Goal: Transaction & Acquisition: Obtain resource

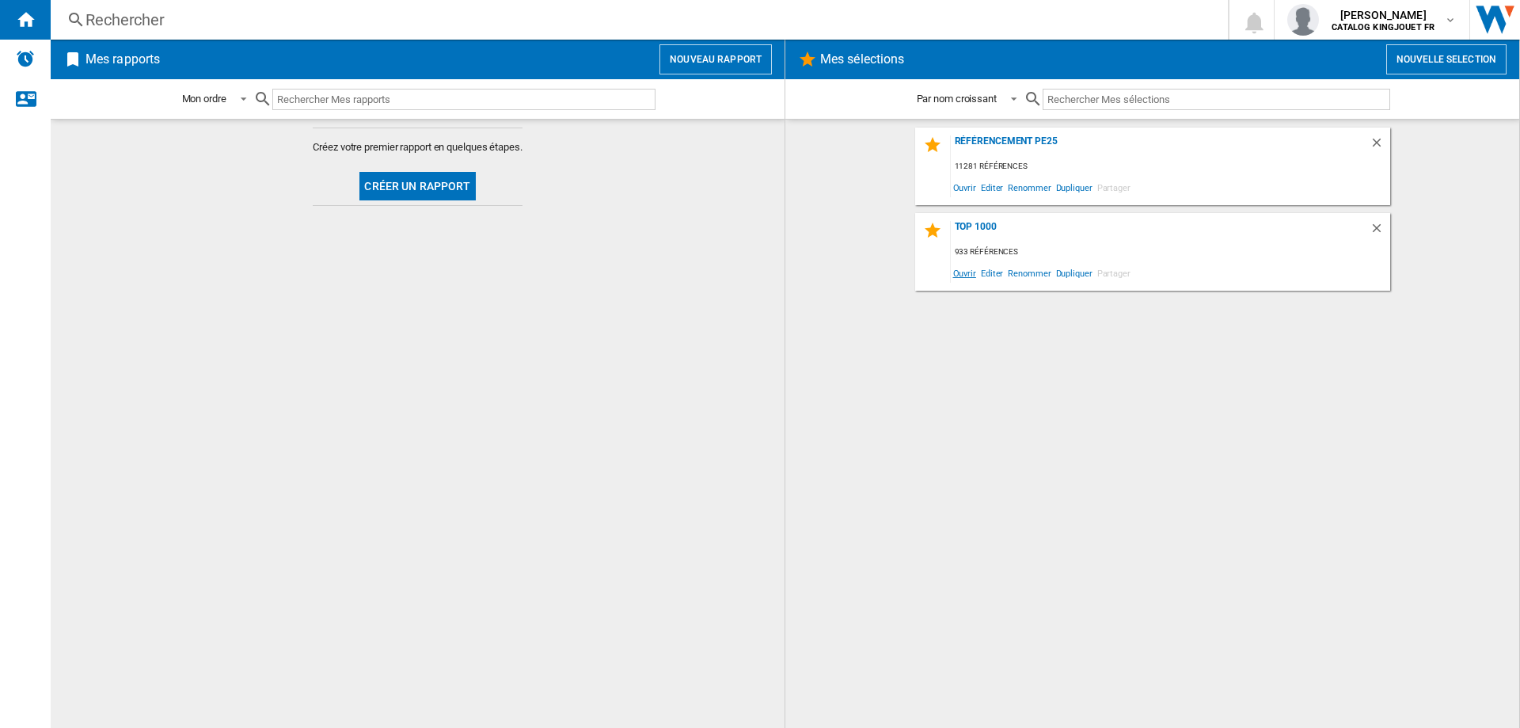
click at [975, 272] on span "Ouvrir" at bounding box center [965, 272] width 28 height 21
click at [994, 277] on span "Editer" at bounding box center [992, 272] width 27 height 21
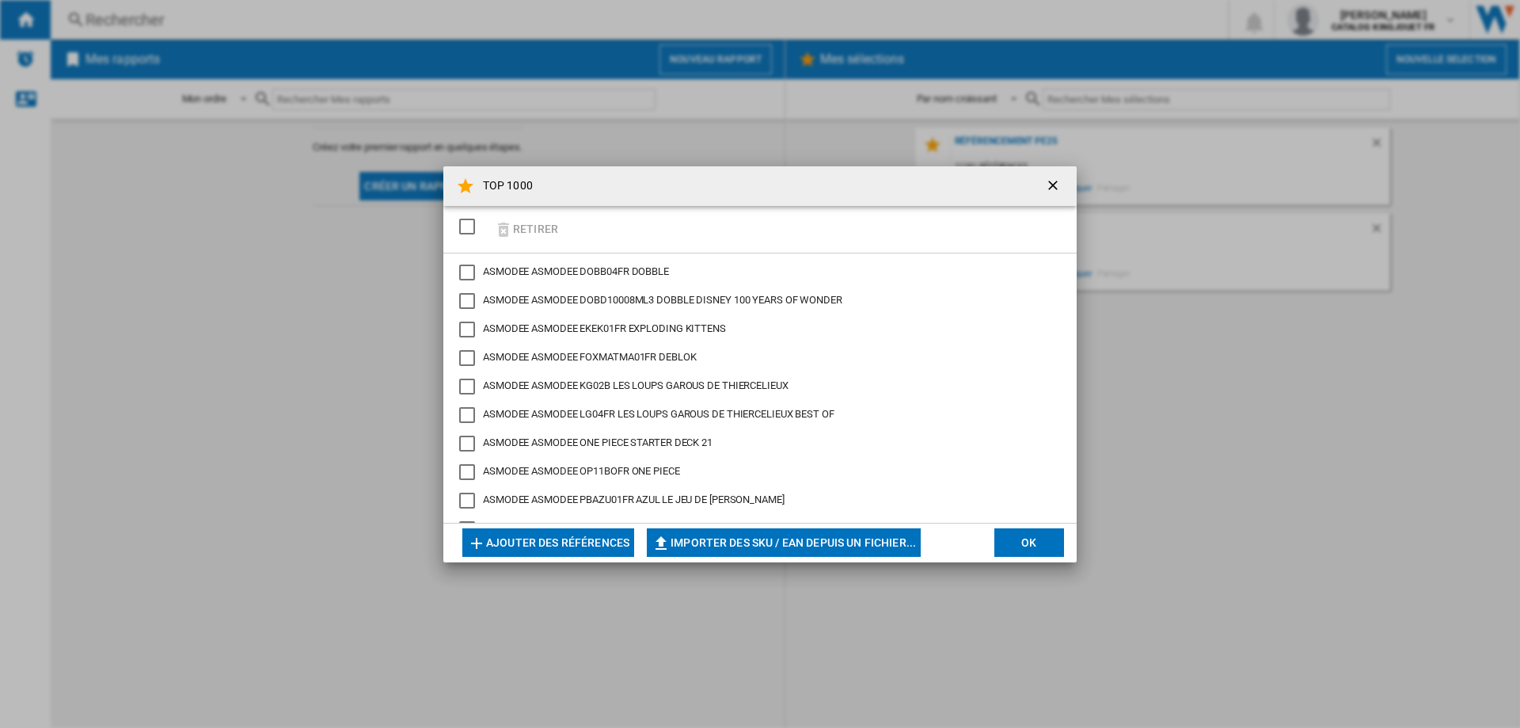
scroll to position [317, 0]
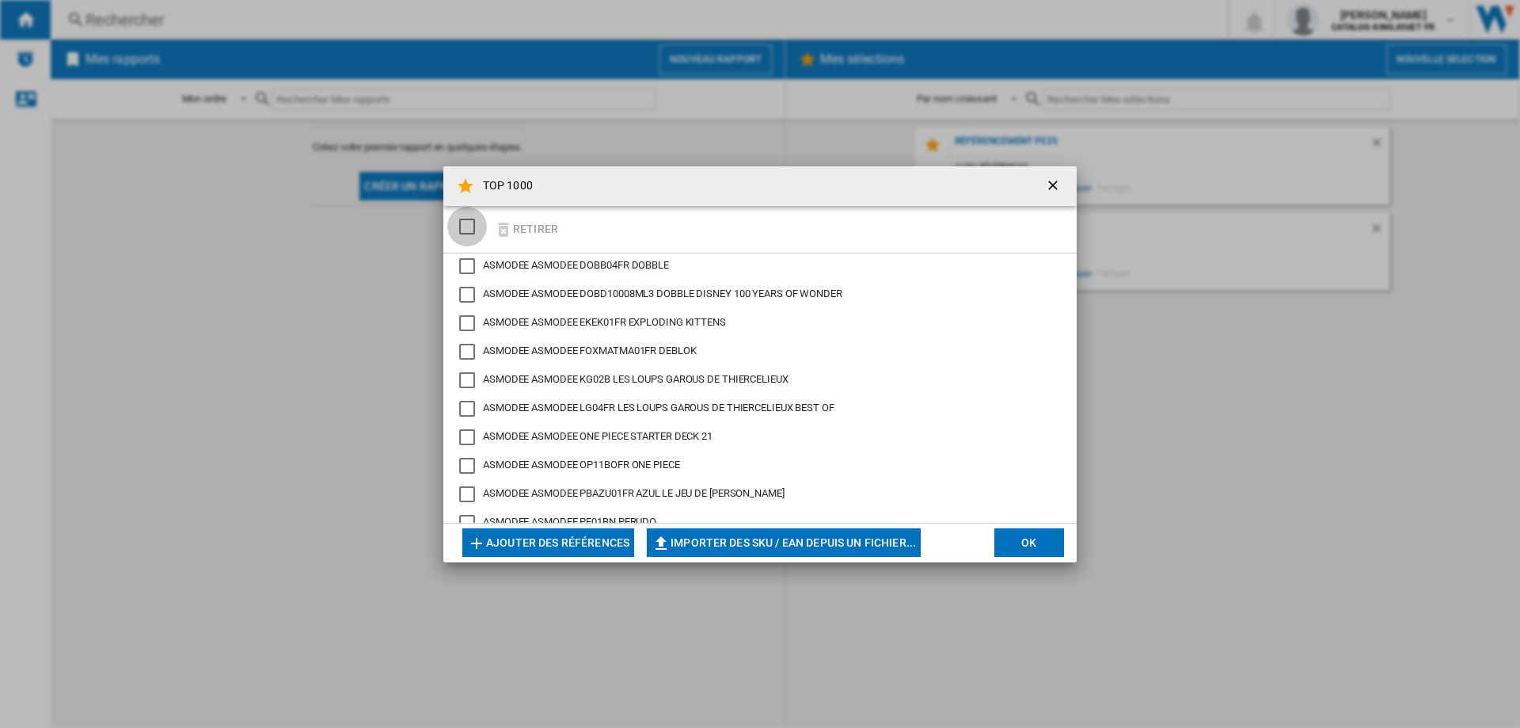
click at [462, 232] on div "SELECTIONS.EDITION_POPUP.SELECT_DESELECT" at bounding box center [467, 227] width 16 height 16
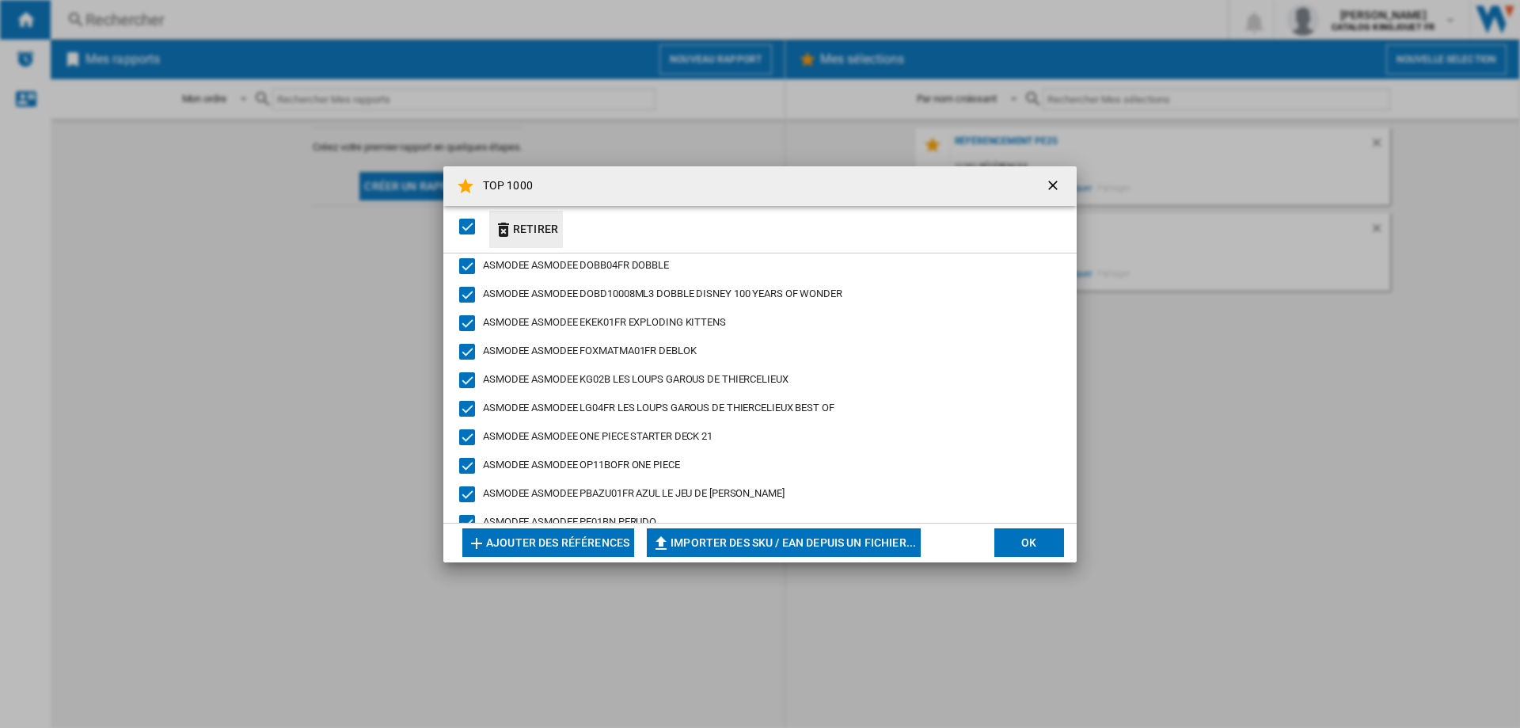
click at [509, 233] on ng-md-icon "button" at bounding box center [503, 229] width 19 height 19
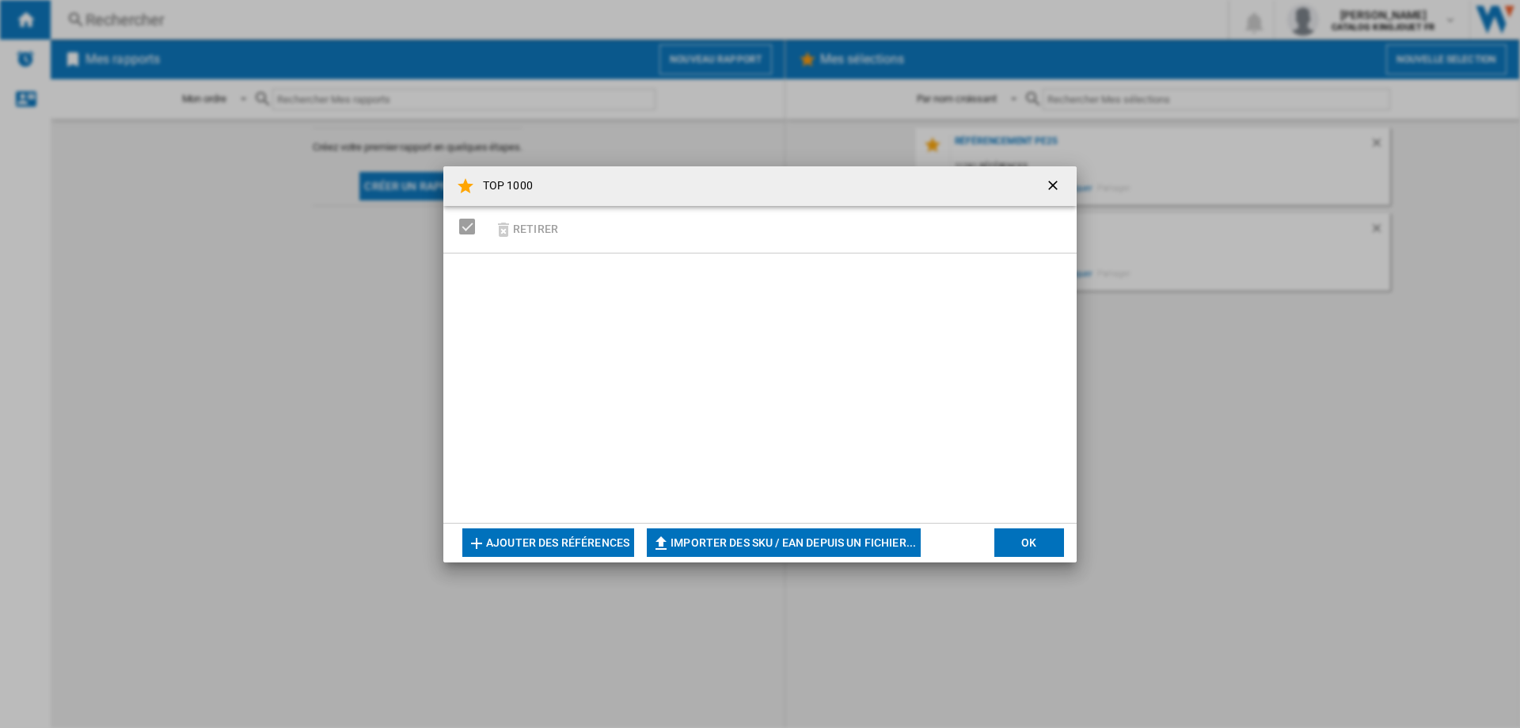
click at [595, 540] on button "Ajouter des références" at bounding box center [548, 542] width 172 height 29
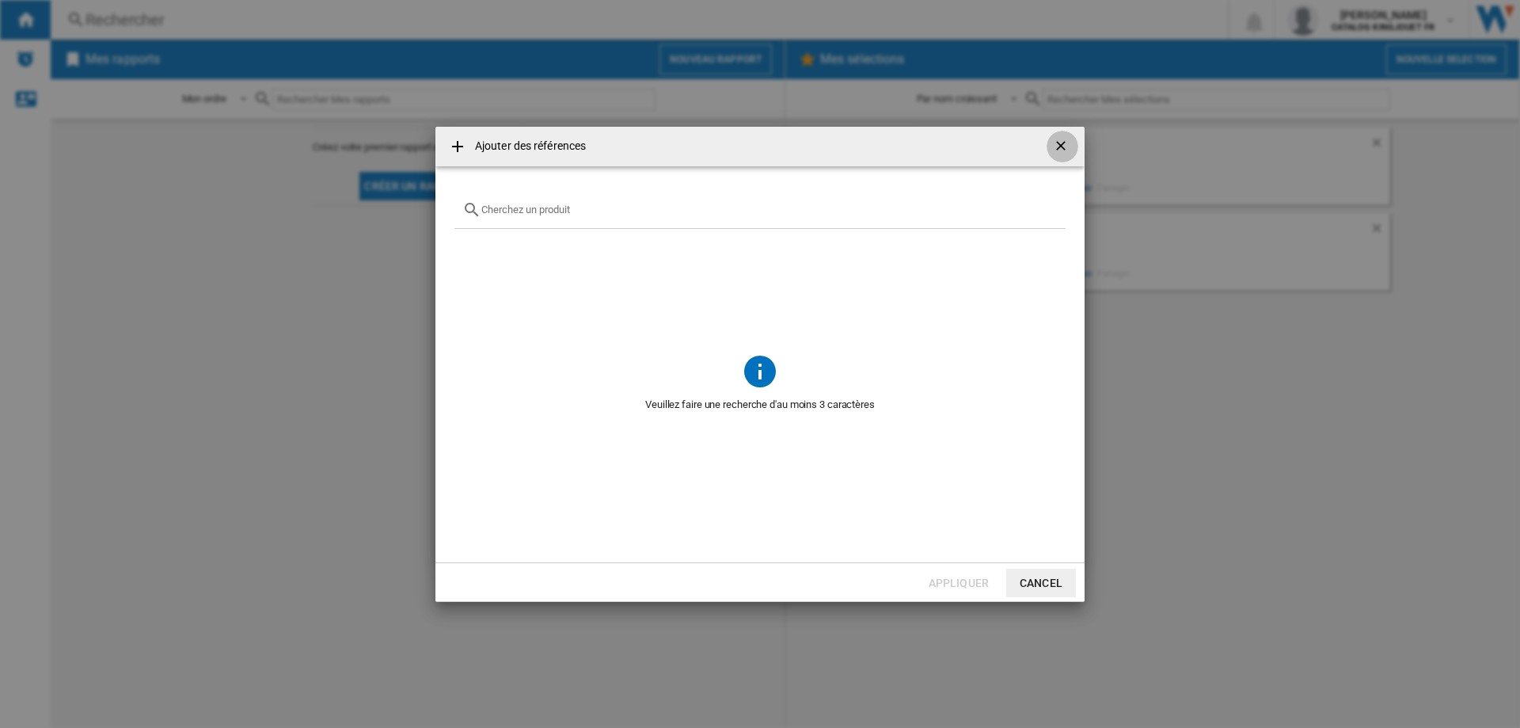
click at [1055, 146] on ng-md-icon "getI18NText('BUTTONS.CLOSE_DIALOG')" at bounding box center [1062, 147] width 19 height 19
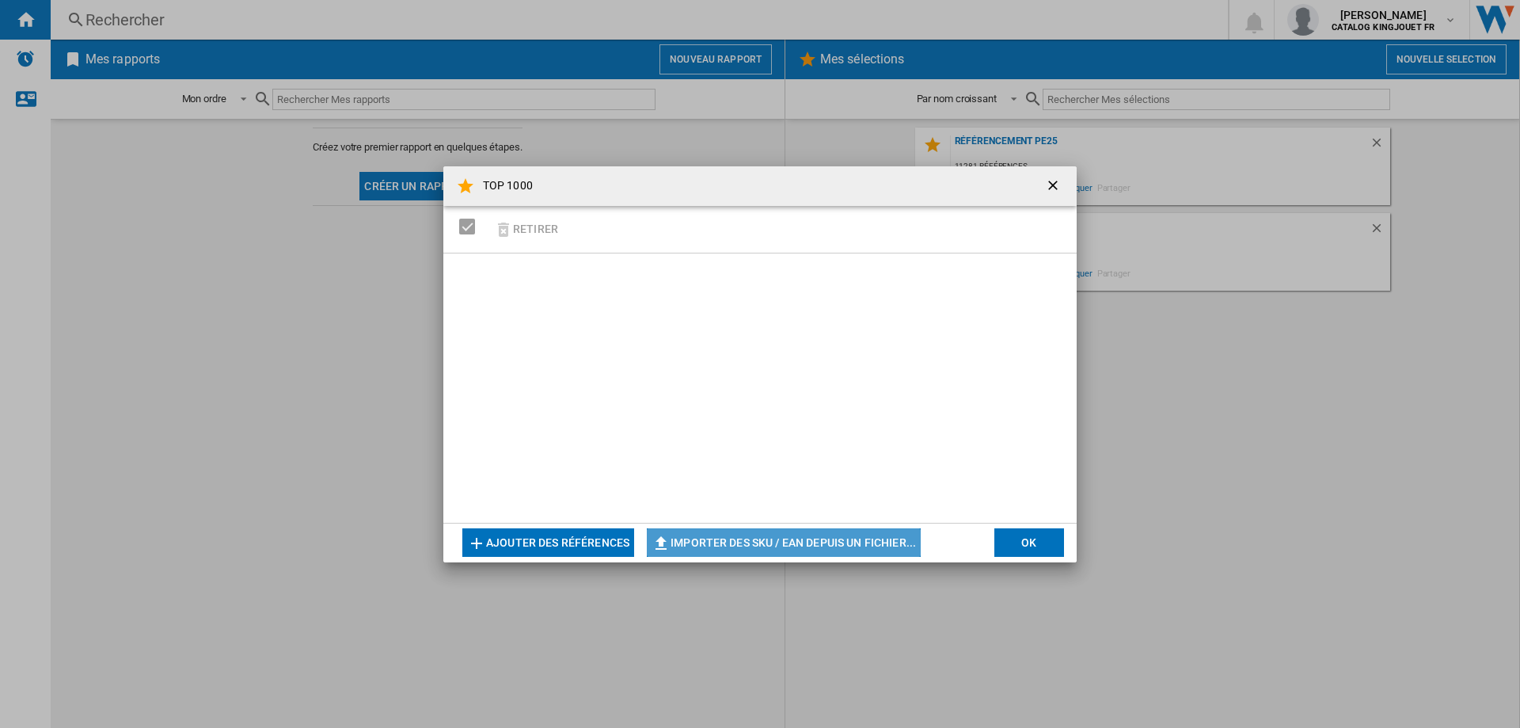
click at [682, 530] on button "Importer des SKU / EAN depuis un fichier..." at bounding box center [784, 542] width 274 height 29
click at [791, 535] on button "Importer des SKU / EAN depuis un fichier..." at bounding box center [784, 542] width 274 height 29
type input "**********"
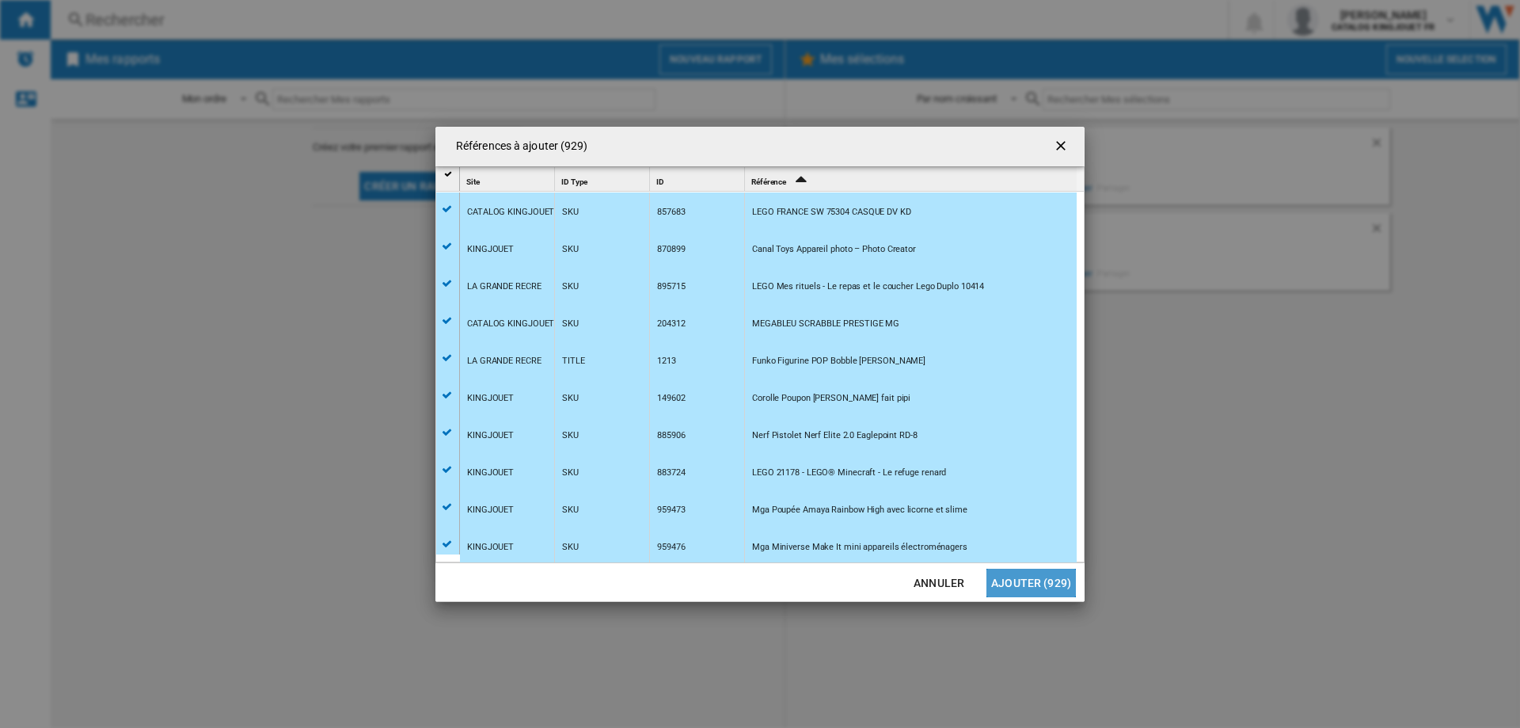
click at [1059, 594] on button "Ajouter (929)" at bounding box center [1030, 582] width 89 height 29
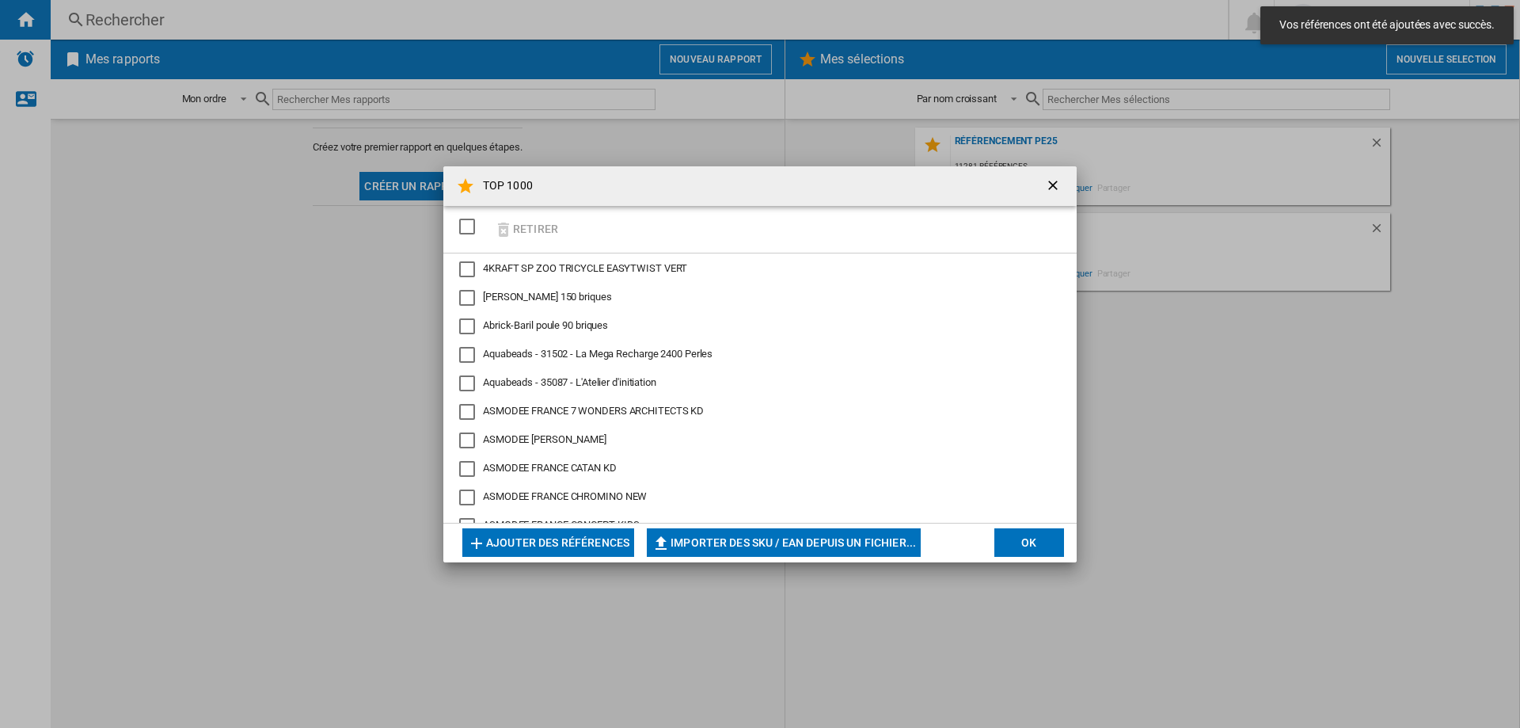
click at [1038, 544] on button "OK" at bounding box center [1029, 542] width 70 height 29
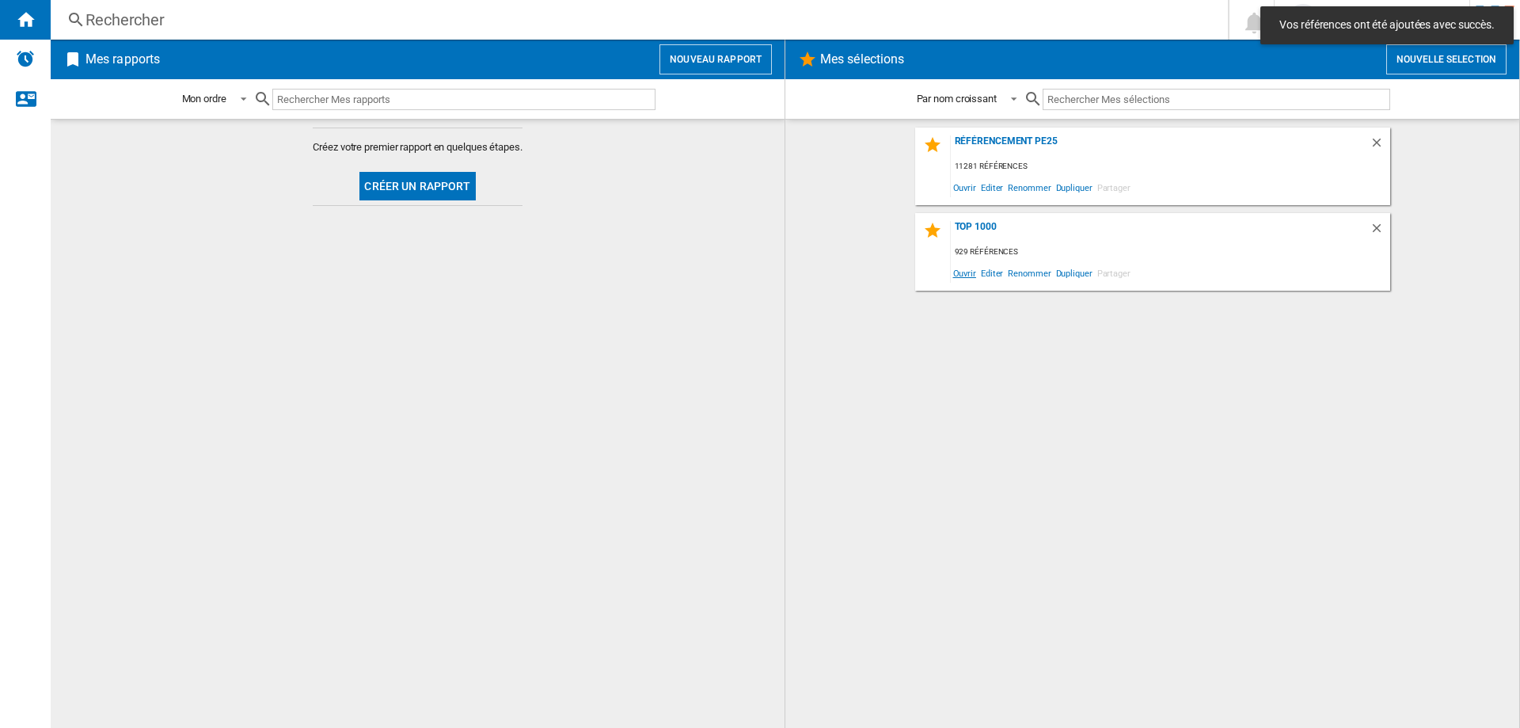
click at [965, 276] on span "Ouvrir" at bounding box center [965, 272] width 28 height 21
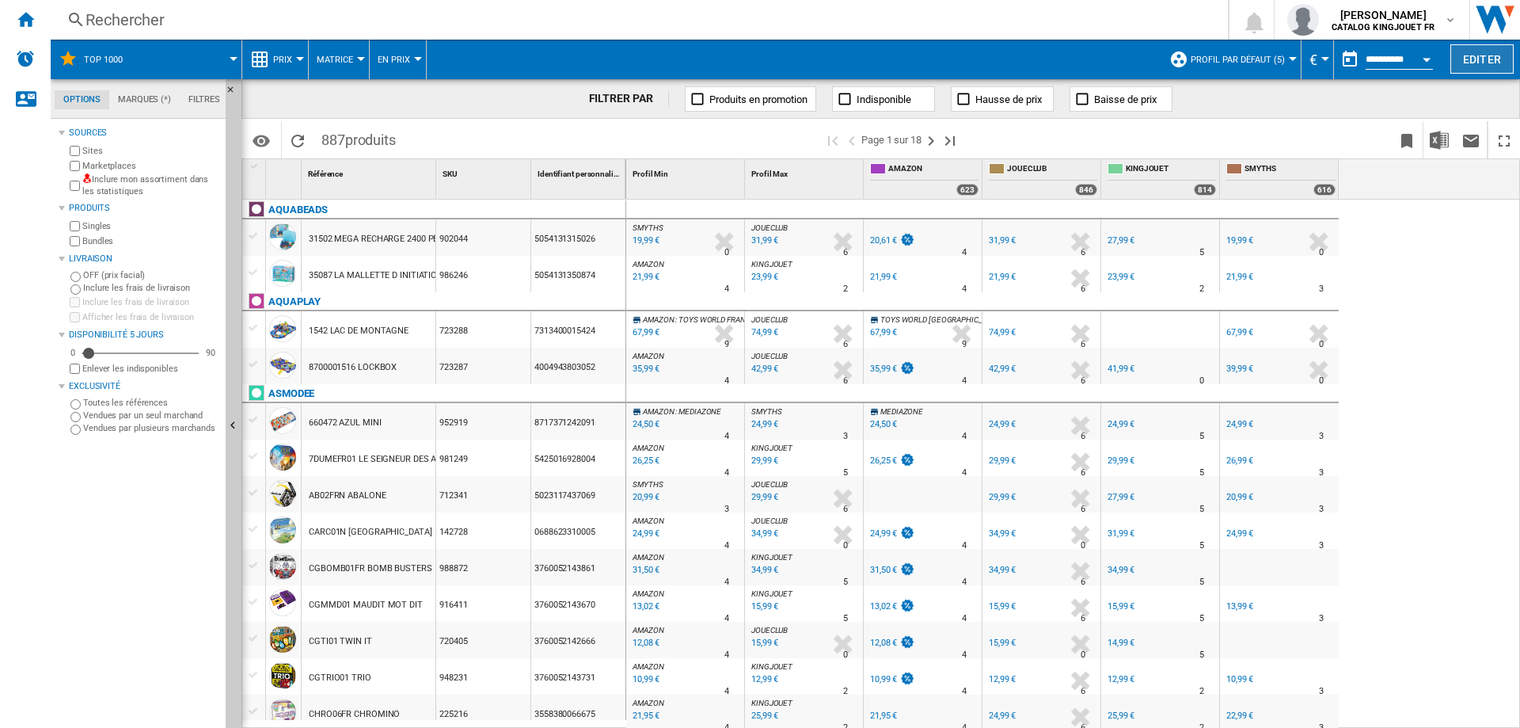
drag, startPoint x: 1452, startPoint y: 135, endPoint x: 1462, endPoint y: 69, distance: 67.3
click at [1462, 69] on div "TOP 1000 Prix Prix Matrice des prix Classement des prix Analyses Base 100 Référ…" at bounding box center [785, 384] width 1469 height 688
click at [82, 168] on label "Marketplaces" at bounding box center [150, 166] width 137 height 12
click at [1447, 138] on img "Télécharger au format Excel" at bounding box center [1439, 140] width 19 height 19
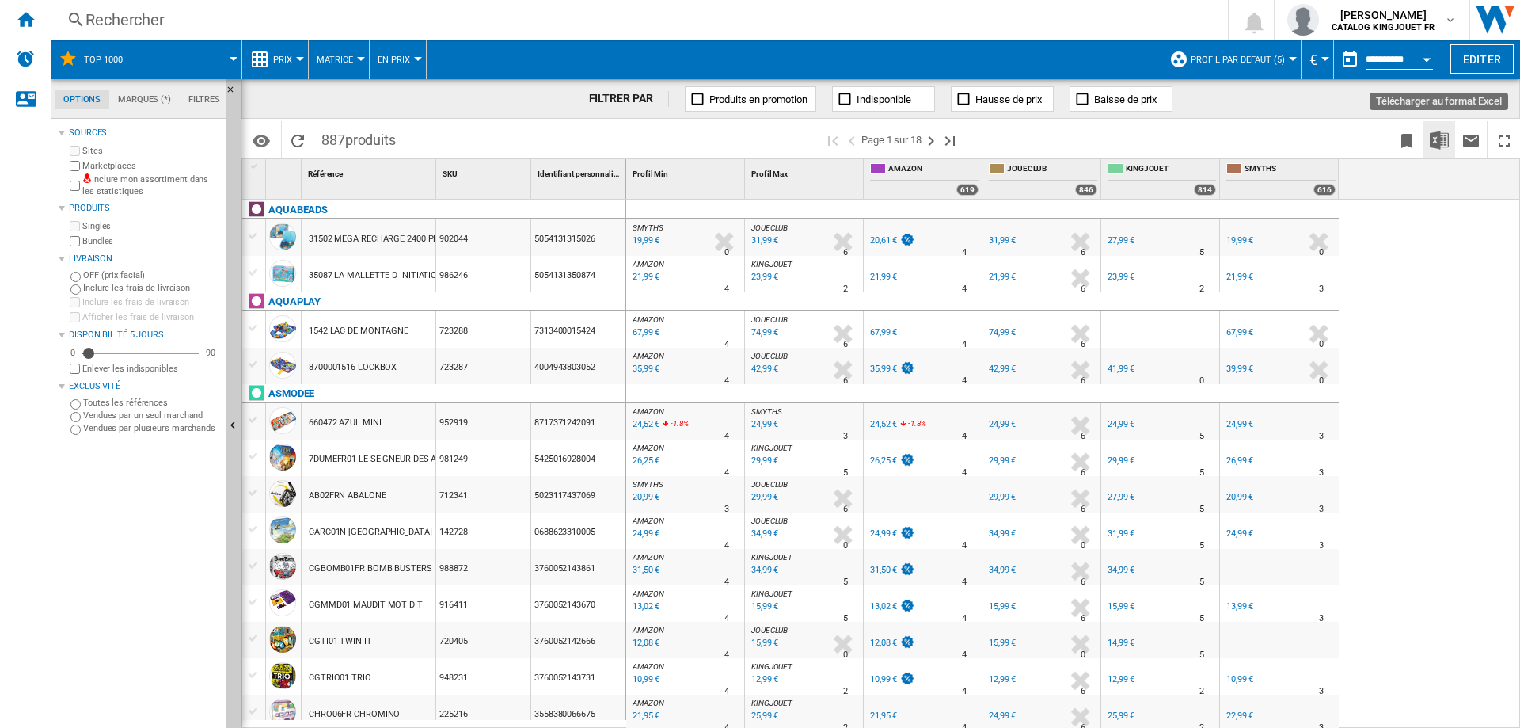
click at [1446, 137] on img "Télécharger au format Excel" at bounding box center [1439, 140] width 19 height 19
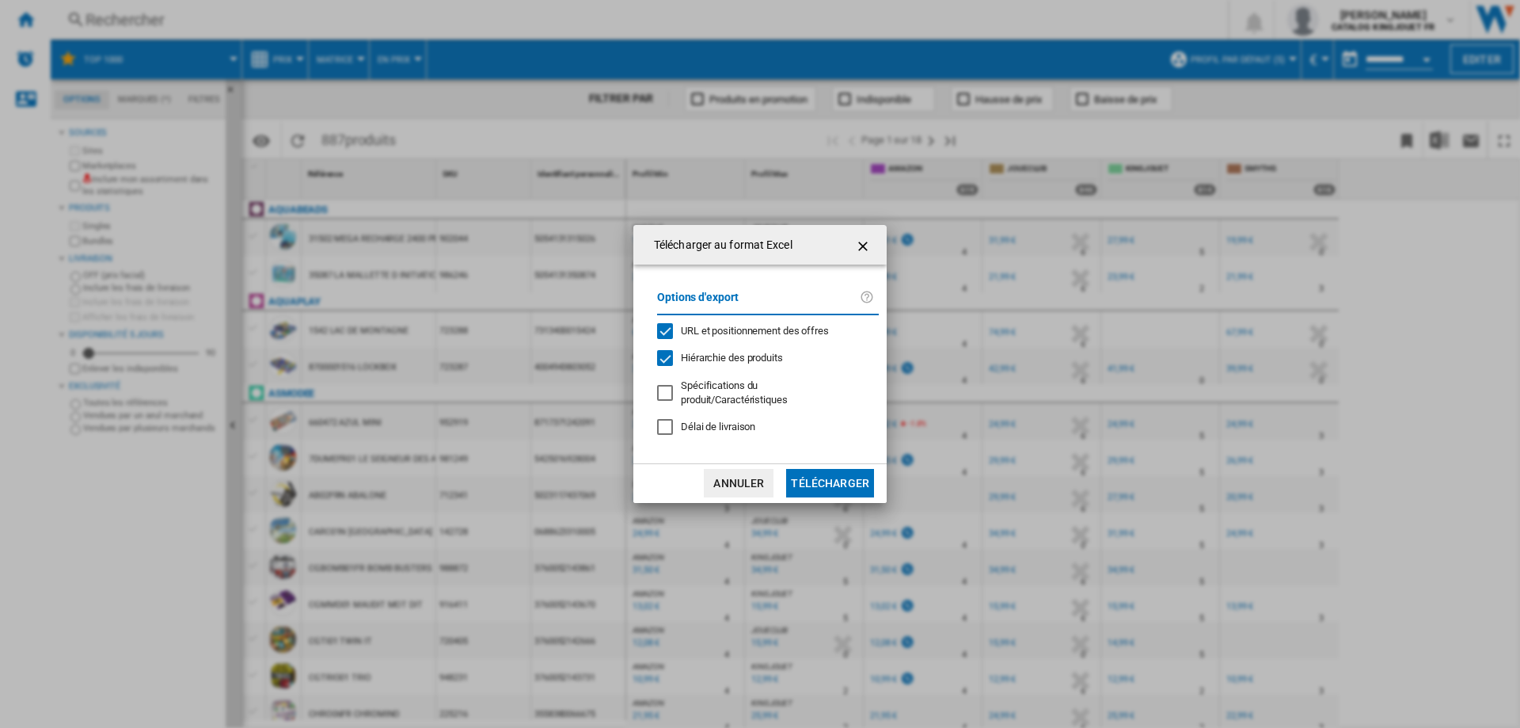
click at [835, 484] on button "Télécharger" at bounding box center [830, 483] width 88 height 29
